Goal: Navigation & Orientation: Understand site structure

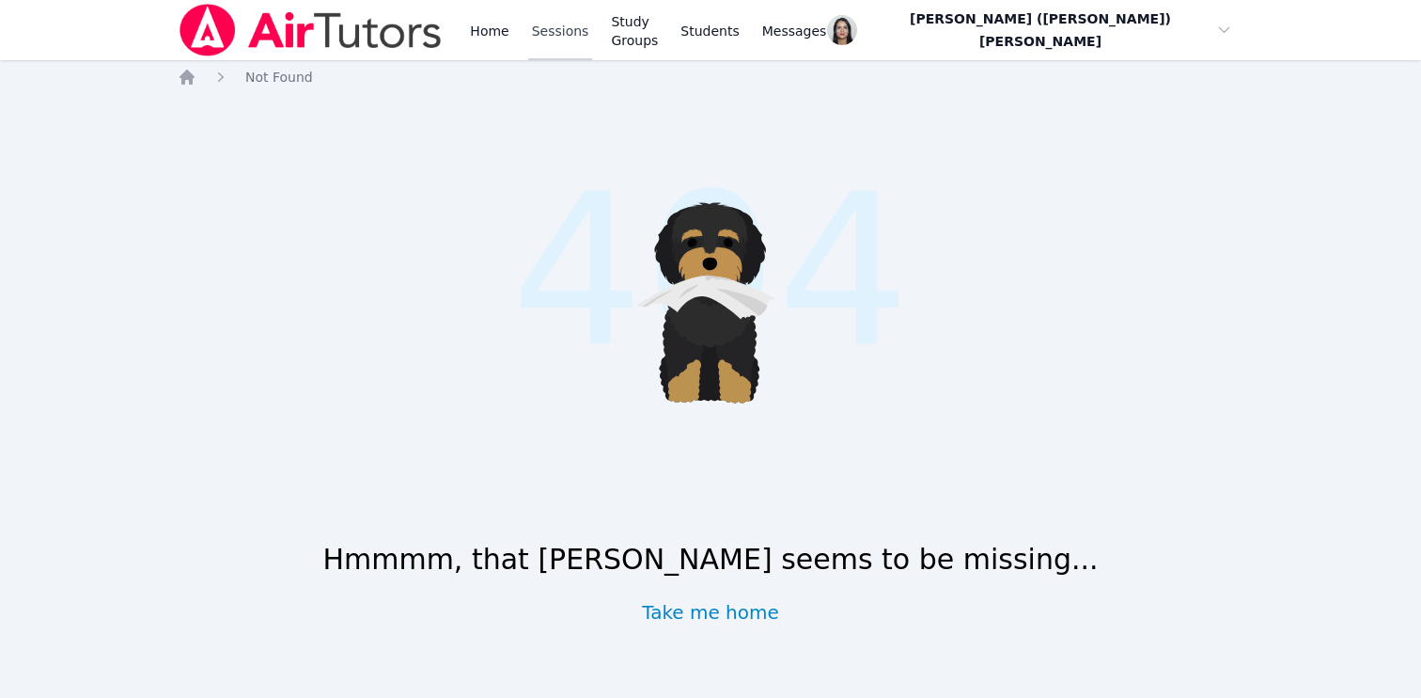
click at [556, 26] on link "Sessions" at bounding box center [560, 30] width 65 height 60
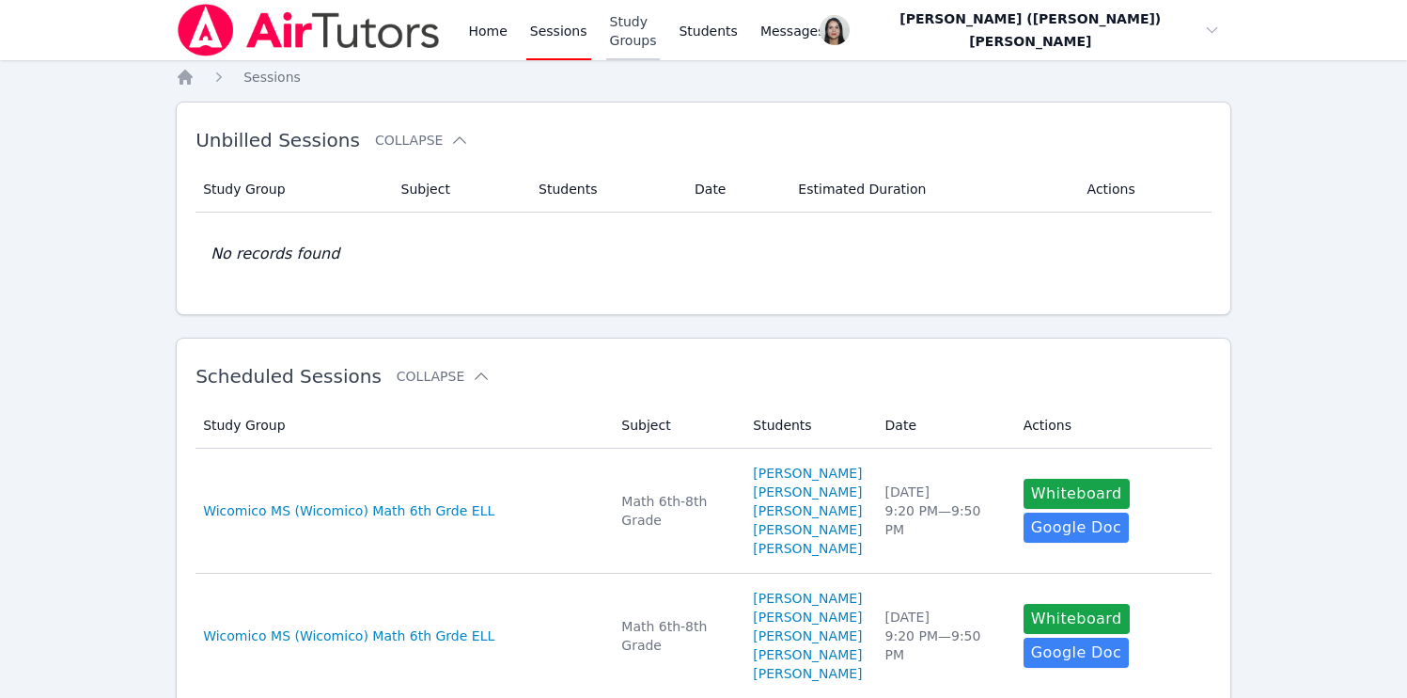
click at [632, 28] on link "Study Groups" at bounding box center [633, 30] width 55 height 60
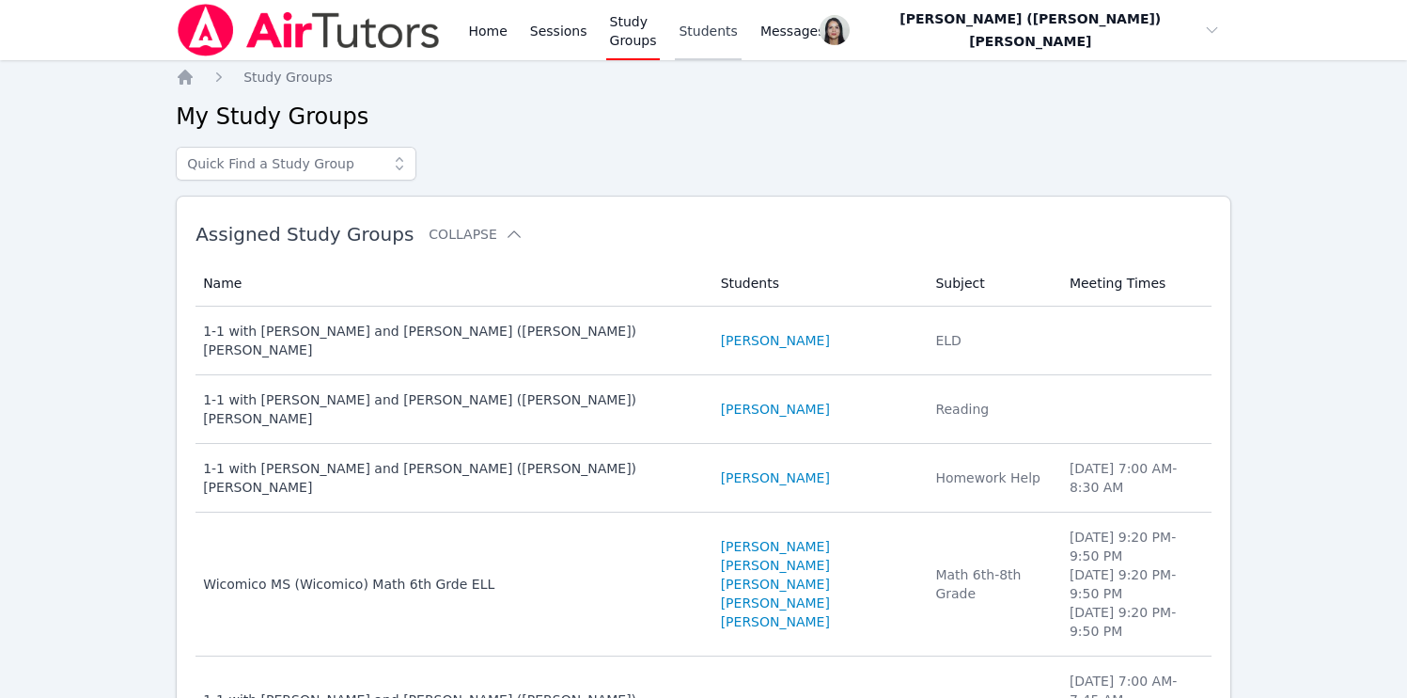
click at [729, 33] on link "Students" at bounding box center [708, 30] width 66 height 60
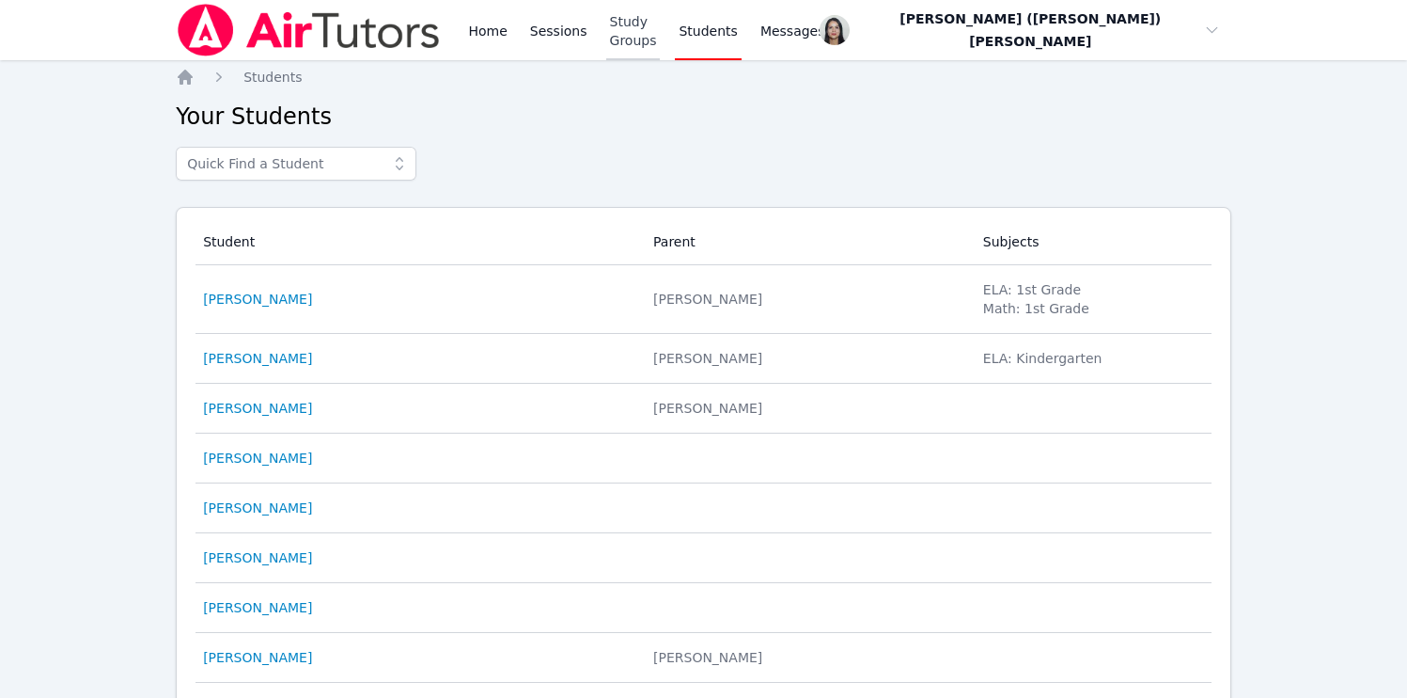
click at [661, 30] on link "Study Groups" at bounding box center [633, 30] width 55 height 60
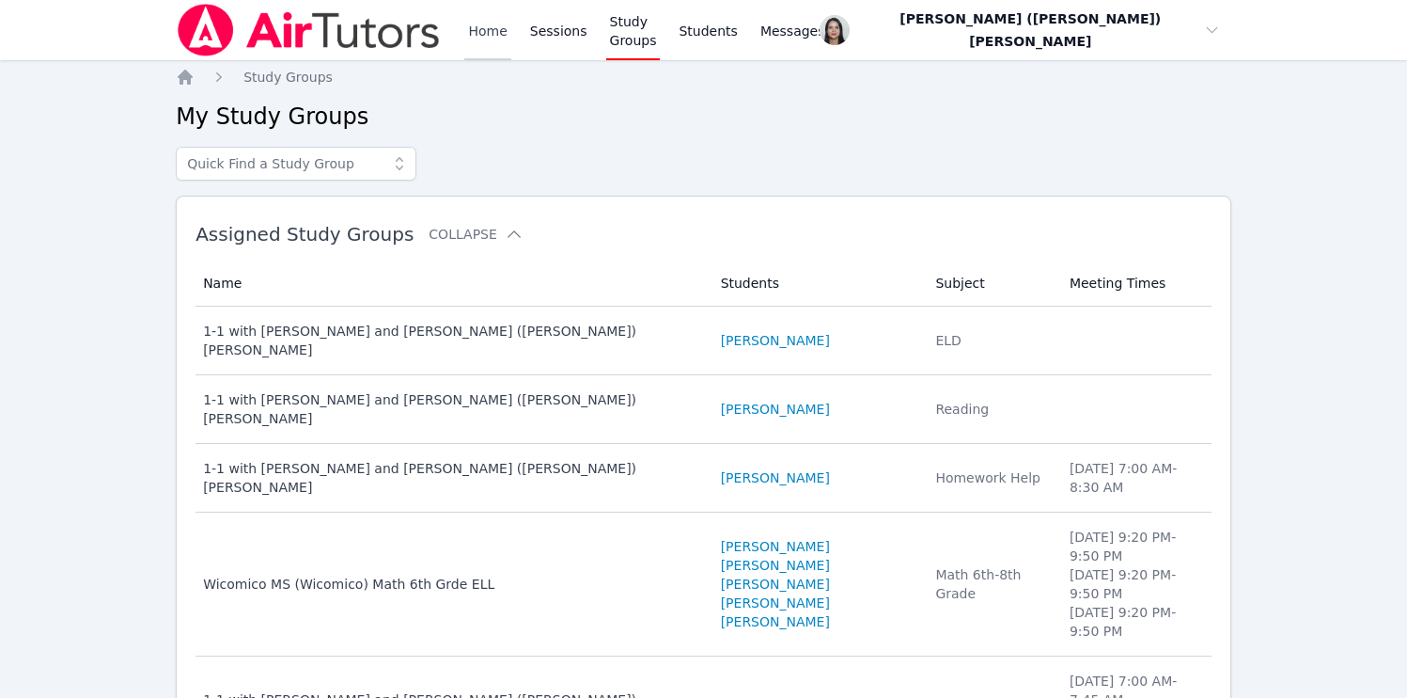
click at [496, 28] on link "Home" at bounding box center [487, 30] width 46 height 60
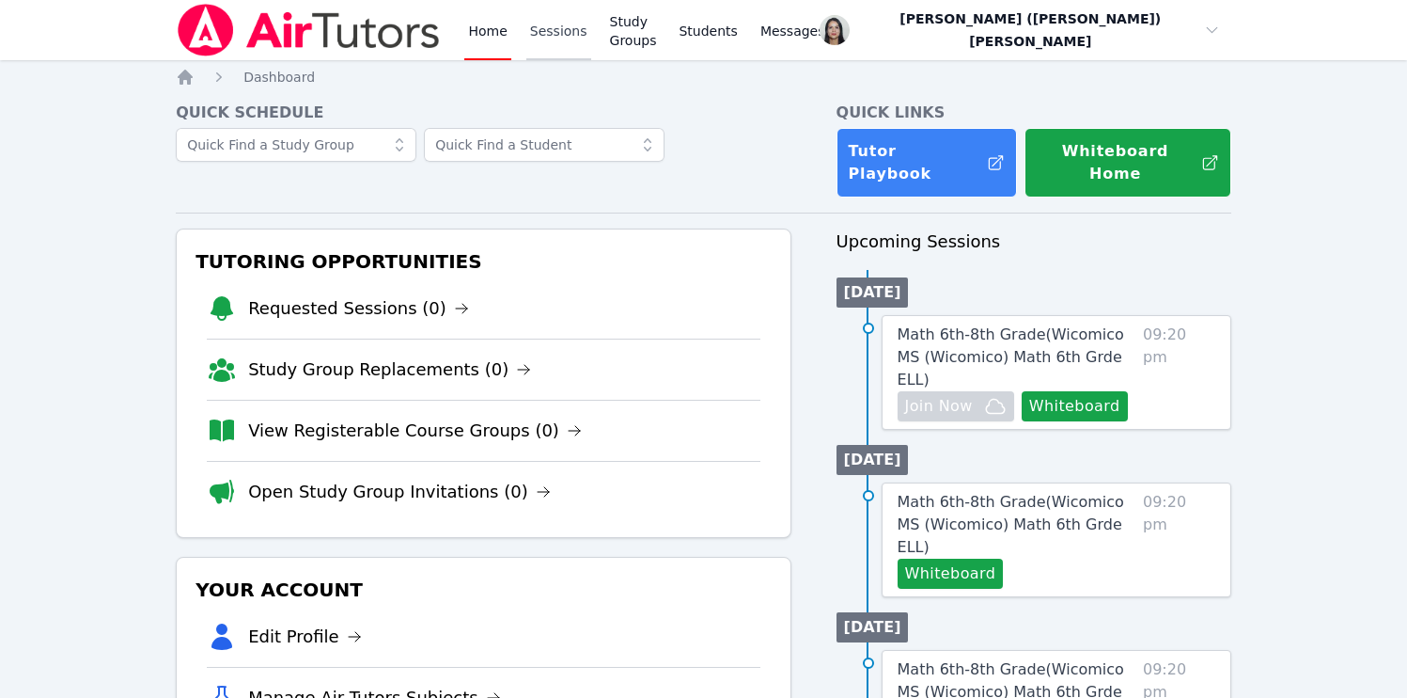
click at [557, 34] on link "Sessions" at bounding box center [558, 30] width 65 height 60
